Goal: Find specific page/section: Find specific page/section

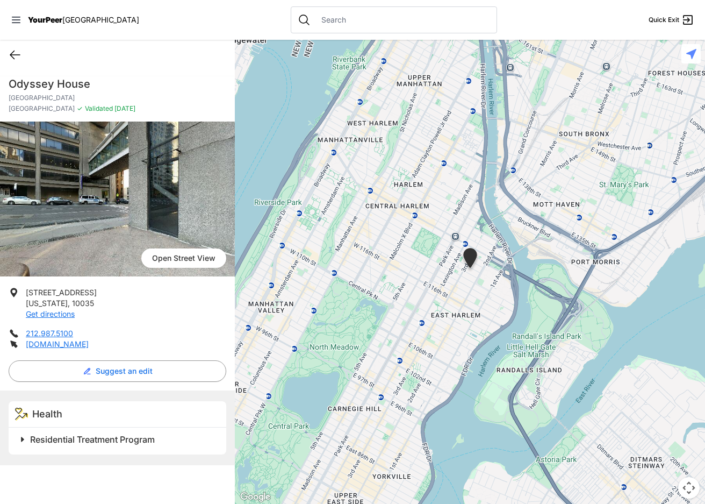
click at [16, 59] on icon at bounding box center [15, 54] width 13 height 13
click at [16, 58] on icon at bounding box center [15, 54] width 13 height 13
select select "recentlyUpdated"
